Goal: Task Accomplishment & Management: Manage account settings

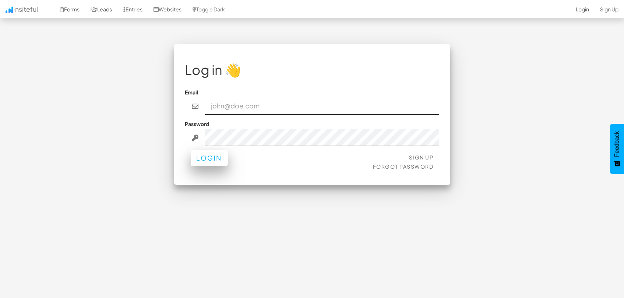
type input "[EMAIL_ADDRESS][DOMAIN_NAME]"
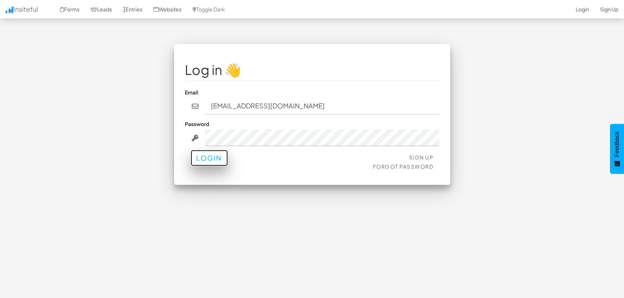
click at [216, 163] on button "Login" at bounding box center [209, 158] width 37 height 16
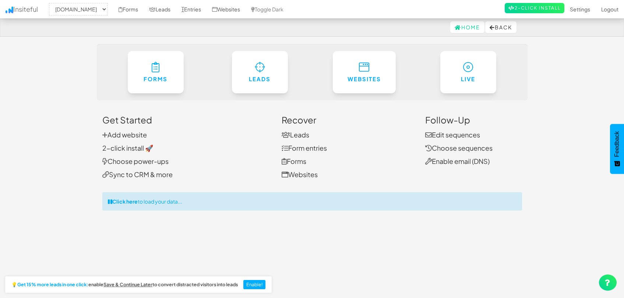
select select "1505"
click at [188, 10] on link "Entries" at bounding box center [191, 9] width 31 height 18
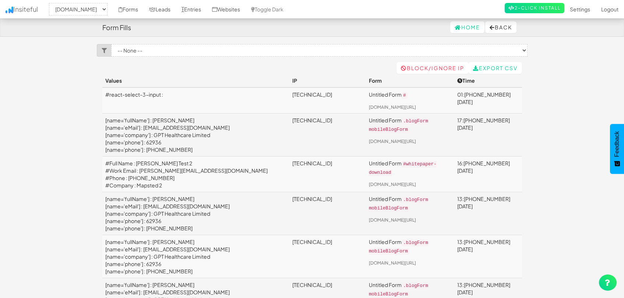
select select "1505"
click at [162, 8] on link "Leads" at bounding box center [160, 9] width 32 height 18
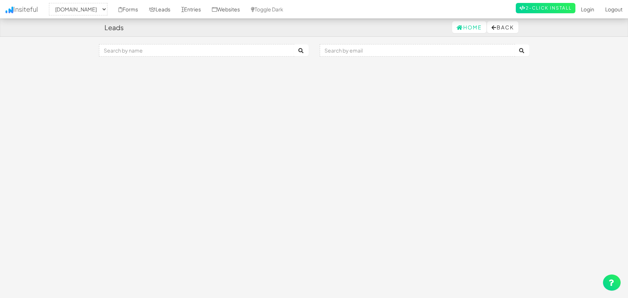
select select "1505"
